Goal: Task Accomplishment & Management: Manage account settings

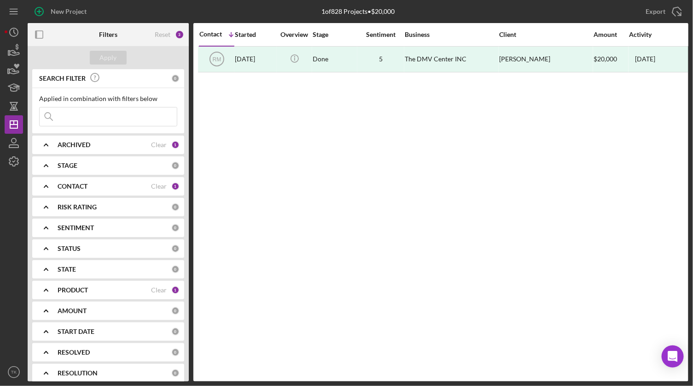
click at [79, 190] on div "CONTACT Clear 1" at bounding box center [119, 186] width 122 height 18
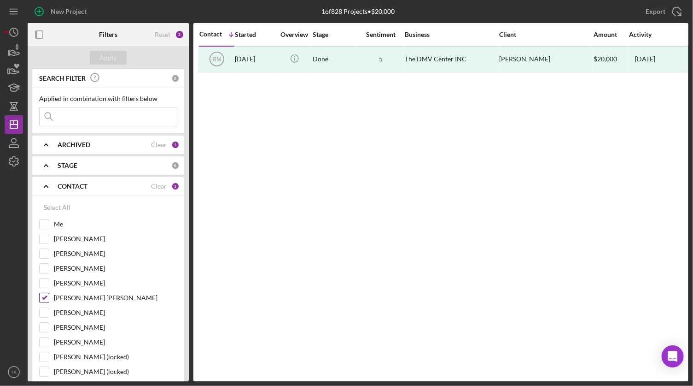
drag, startPoint x: 41, startPoint y: 301, endPoint x: 47, endPoint y: 297, distance: 6.9
click at [41, 300] on input "[PERSON_NAME] [PERSON_NAME]" at bounding box center [44, 297] width 9 height 9
checkbox input "false"
click at [46, 225] on input "Me" at bounding box center [44, 223] width 9 height 9
checkbox input "true"
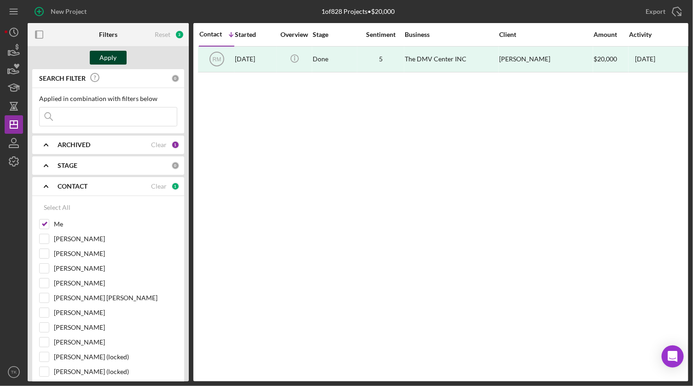
click at [100, 59] on button "Apply" at bounding box center [108, 58] width 37 height 14
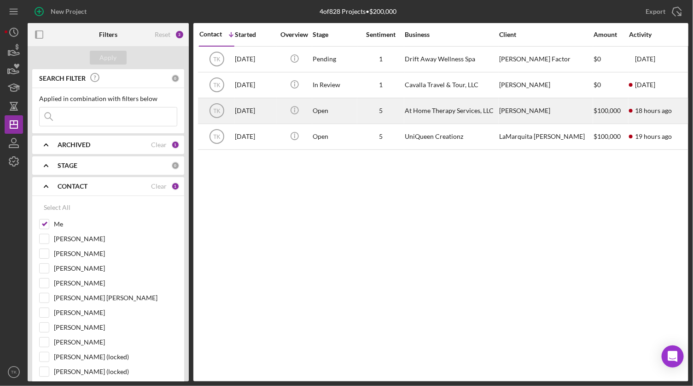
click at [364, 110] on div "5" at bounding box center [381, 110] width 46 height 7
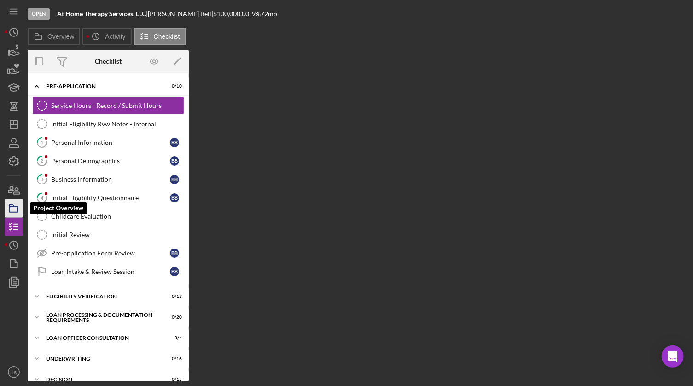
click at [19, 209] on icon "button" at bounding box center [13, 208] width 23 height 23
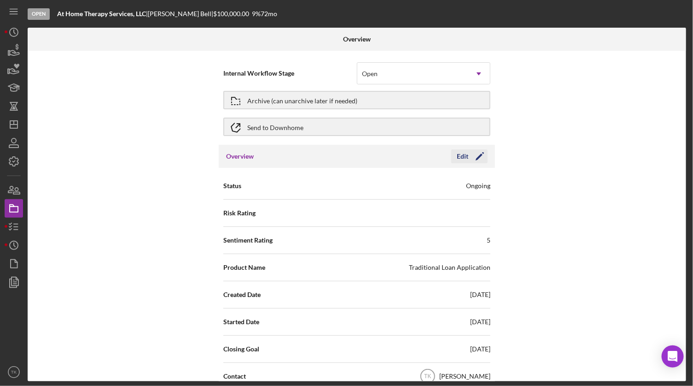
click at [463, 149] on div "Edit" at bounding box center [463, 156] width 12 height 14
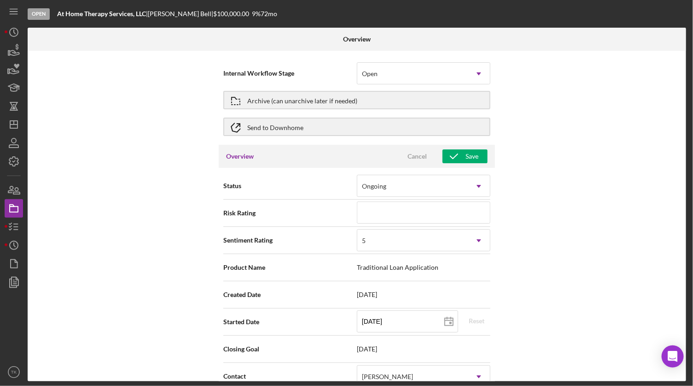
scroll to position [125, 0]
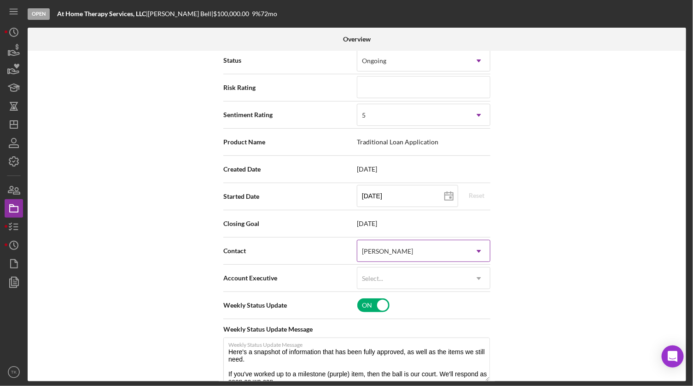
click at [370, 250] on div "[PERSON_NAME]" at bounding box center [387, 250] width 51 height 7
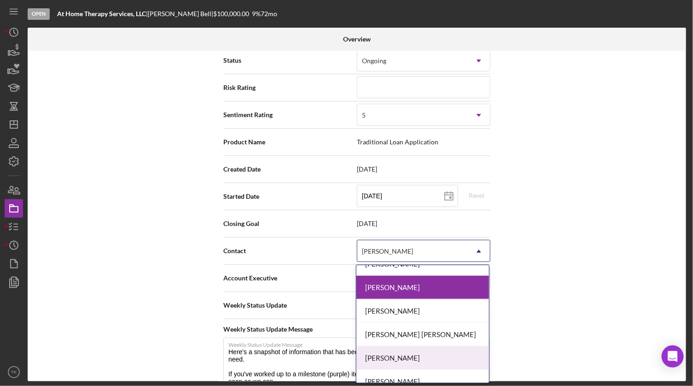
scroll to position [94, 0]
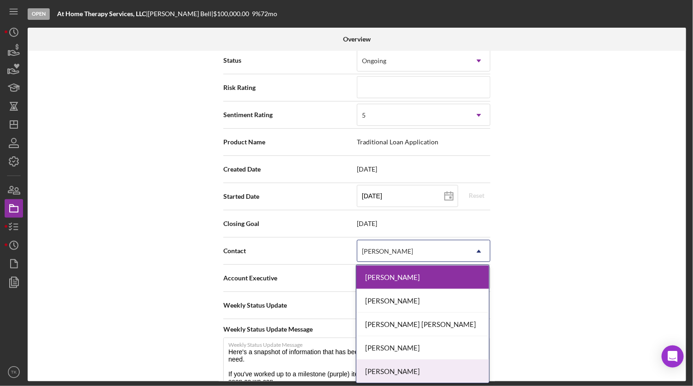
click at [391, 364] on div "[PERSON_NAME]" at bounding box center [423, 370] width 133 height 23
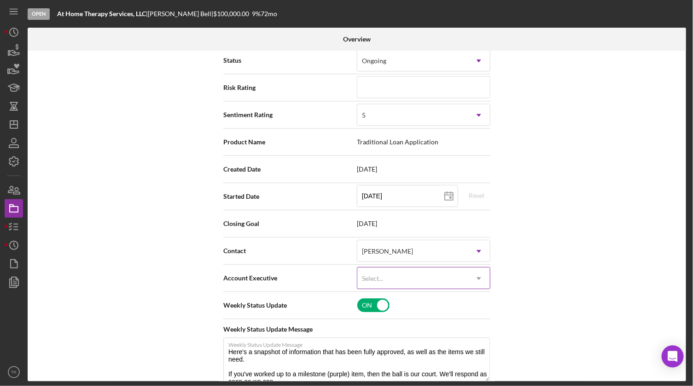
click at [387, 276] on div "Select..." at bounding box center [413, 278] width 111 height 21
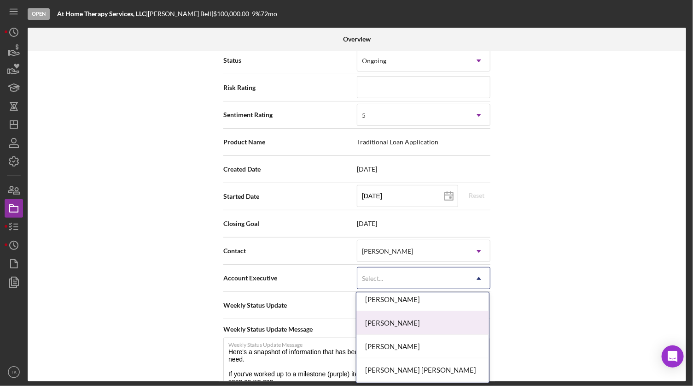
scroll to position [83, 0]
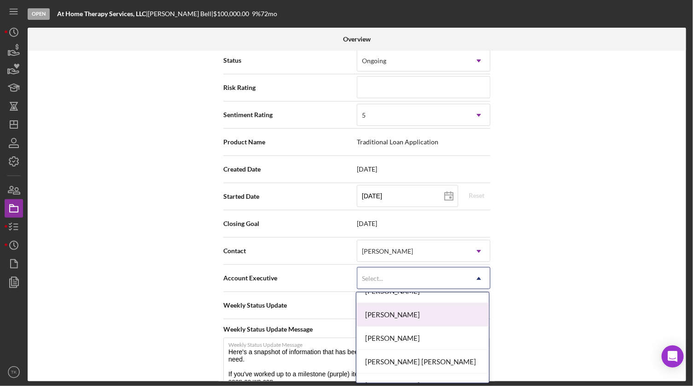
click at [395, 318] on div "[PERSON_NAME]" at bounding box center [423, 314] width 133 height 23
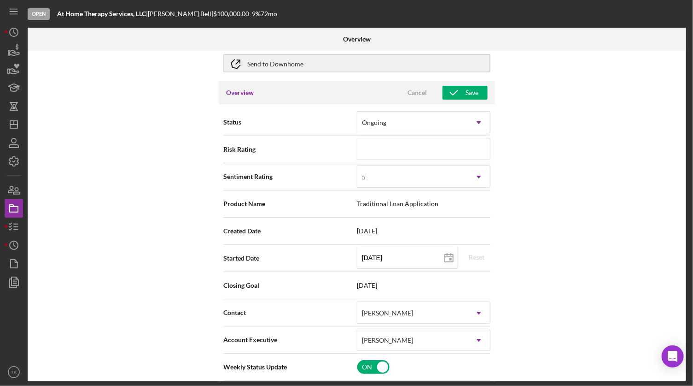
scroll to position [0, 0]
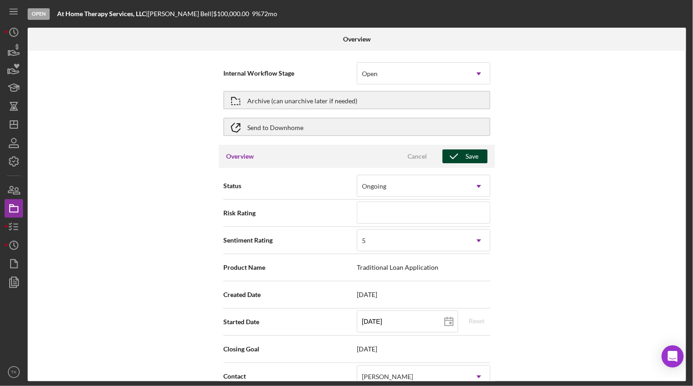
click at [462, 151] on icon "button" at bounding box center [454, 156] width 23 height 23
type textarea "Here's a snapshot of information that has been fully approved, as well as the i…"
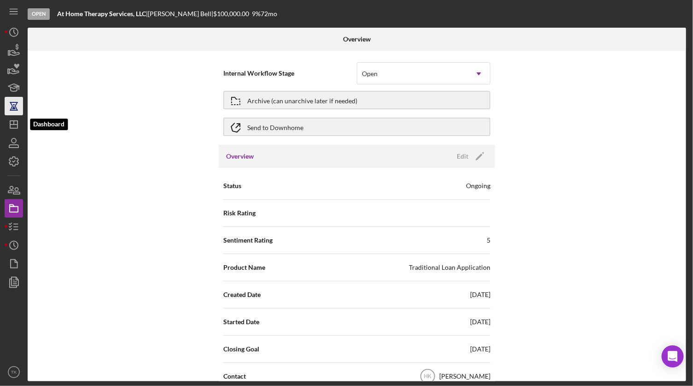
drag, startPoint x: 11, startPoint y: 123, endPoint x: 12, endPoint y: 111, distance: 12.5
click at [11, 123] on icon "Icon/Dashboard" at bounding box center [13, 124] width 23 height 23
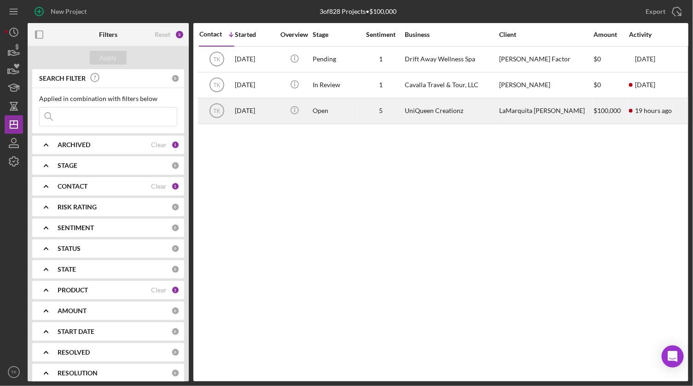
click at [446, 110] on div "UniQueen Creationz" at bounding box center [451, 111] width 92 height 24
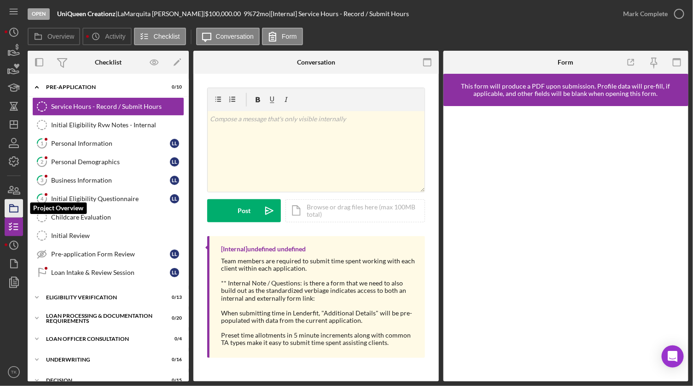
click at [12, 209] on icon "button" at bounding box center [13, 208] width 23 height 23
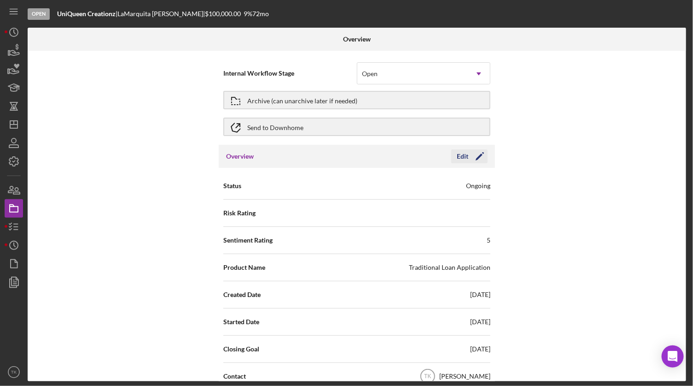
click at [460, 156] on div "Edit" at bounding box center [463, 156] width 12 height 14
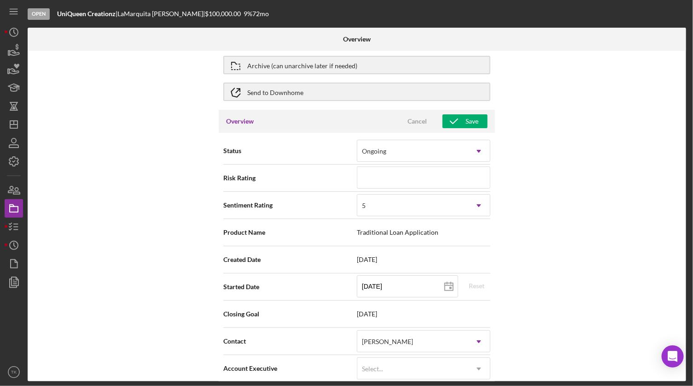
scroll to position [83, 0]
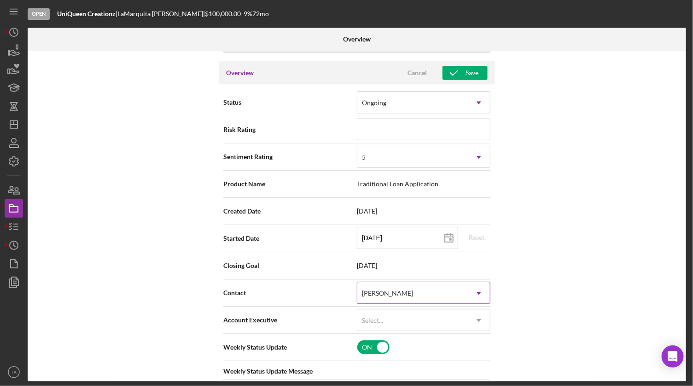
click at [407, 286] on div "[PERSON_NAME]" at bounding box center [413, 292] width 111 height 21
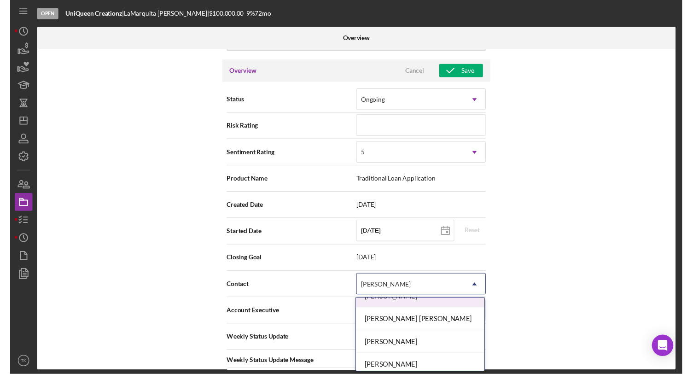
scroll to position [135, 0]
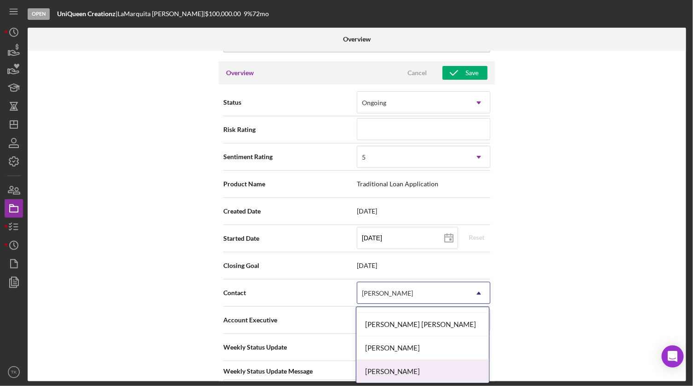
click at [393, 364] on div "[PERSON_NAME]" at bounding box center [423, 370] width 133 height 23
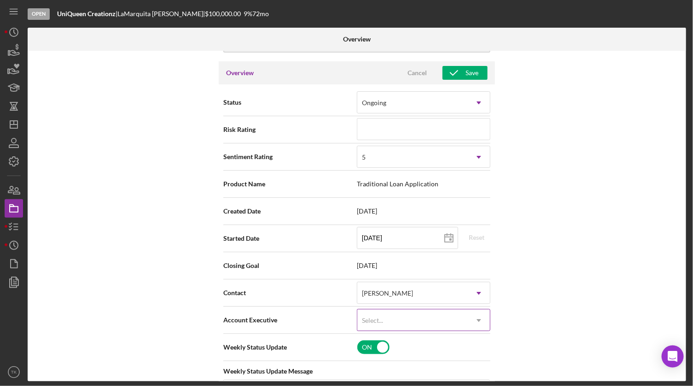
click at [406, 314] on div "Select..." at bounding box center [413, 320] width 111 height 21
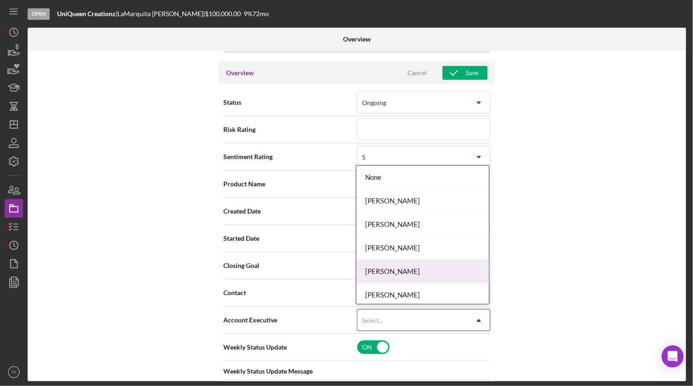
click at [393, 264] on div "[PERSON_NAME]" at bounding box center [423, 270] width 133 height 23
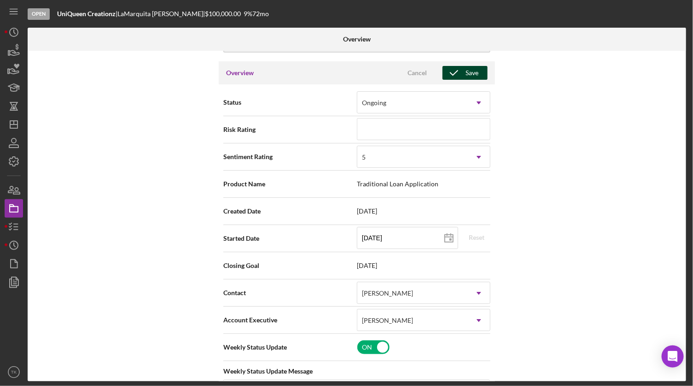
click at [462, 68] on icon "button" at bounding box center [454, 72] width 23 height 23
type textarea "Here's a snapshot of information that has been fully approved, as well as the i…"
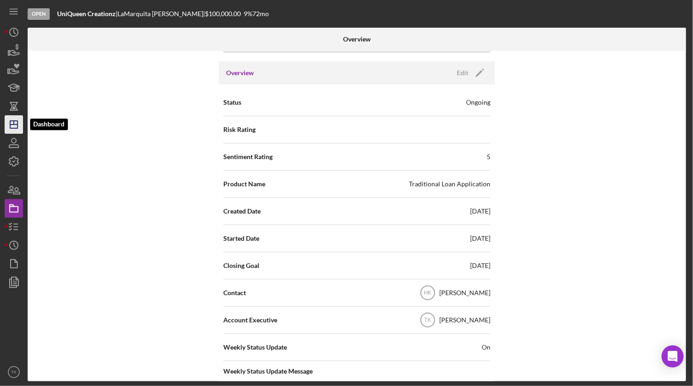
click at [10, 131] on icon "Icon/Dashboard" at bounding box center [13, 124] width 23 height 23
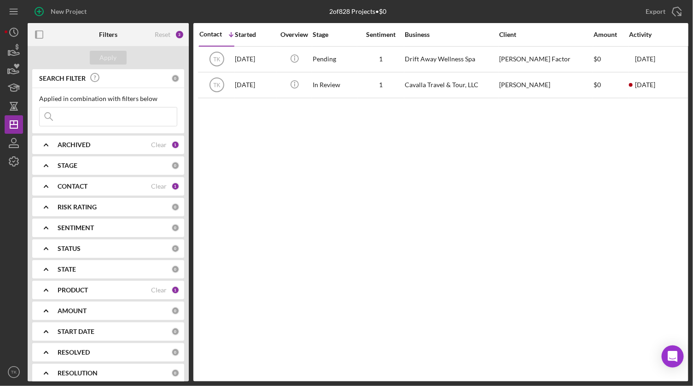
click at [91, 188] on div "CONTACT" at bounding box center [105, 185] width 94 height 7
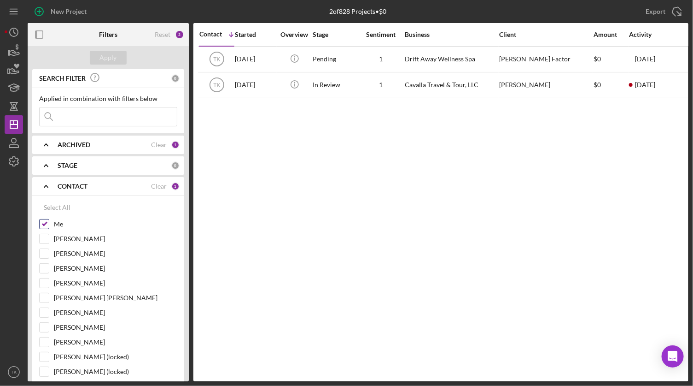
click at [41, 225] on input "Me" at bounding box center [44, 223] width 9 height 9
checkbox input "false"
click at [40, 238] on input "[PERSON_NAME]" at bounding box center [44, 238] width 9 height 9
checkbox input "true"
click at [107, 49] on div "Apply" at bounding box center [108, 57] width 161 height 23
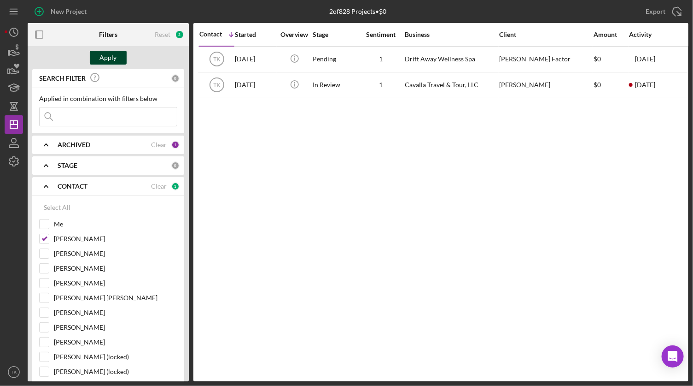
click at [107, 57] on div "Apply" at bounding box center [108, 58] width 17 height 14
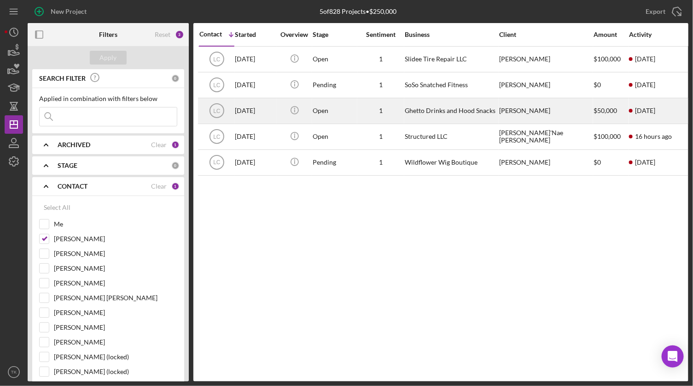
click at [272, 119] on div "[DATE]" at bounding box center [255, 111] width 41 height 24
